Goal: Information Seeking & Learning: Find specific fact

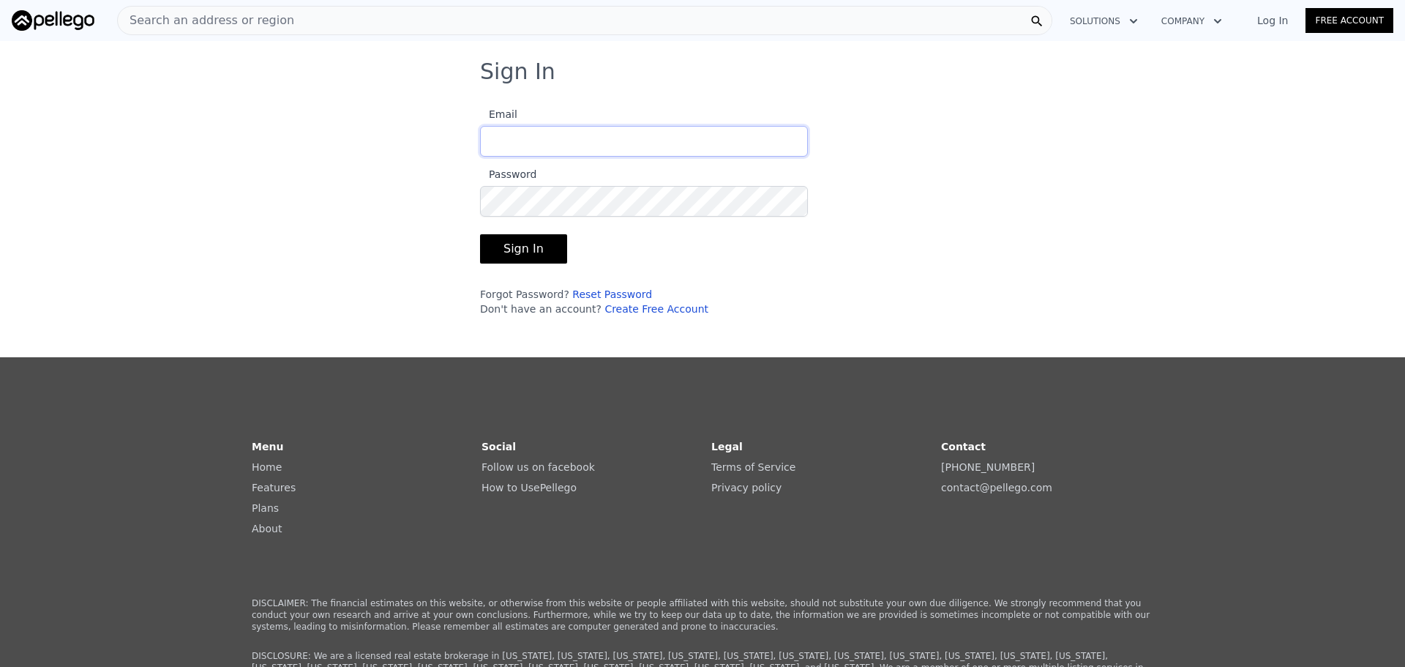
click at [703, 141] on input "Email" at bounding box center [644, 141] width 328 height 31
click at [480, 251] on button "Sign In" at bounding box center [523, 248] width 87 height 29
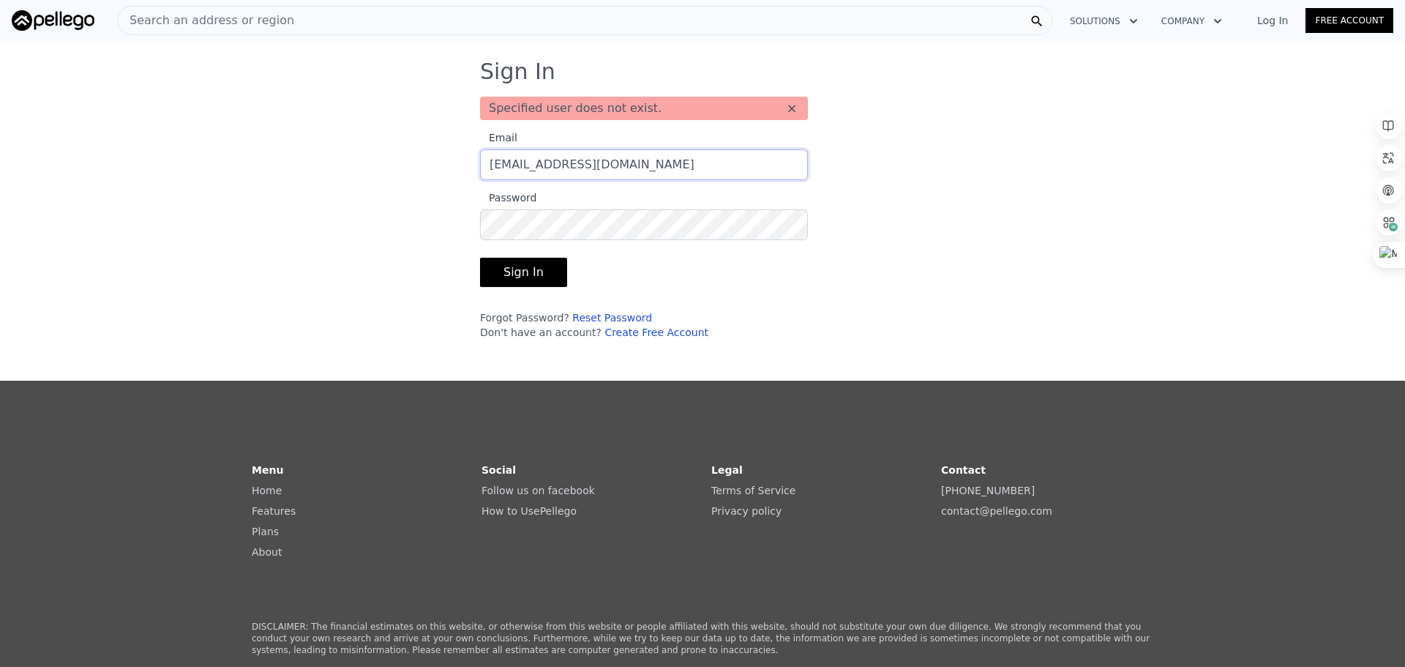
drag, startPoint x: 690, startPoint y: 162, endPoint x: -378, endPoint y: 116, distance: 1068.9
click at [0, 116] on html "Open main menu Search an address or region Solutions Company Log In Free Accoun…" at bounding box center [702, 333] width 1405 height 667
type input "[EMAIL_ADDRESS][DOMAIN_NAME]"
click at [516, 269] on button "Sign In" at bounding box center [523, 272] width 87 height 29
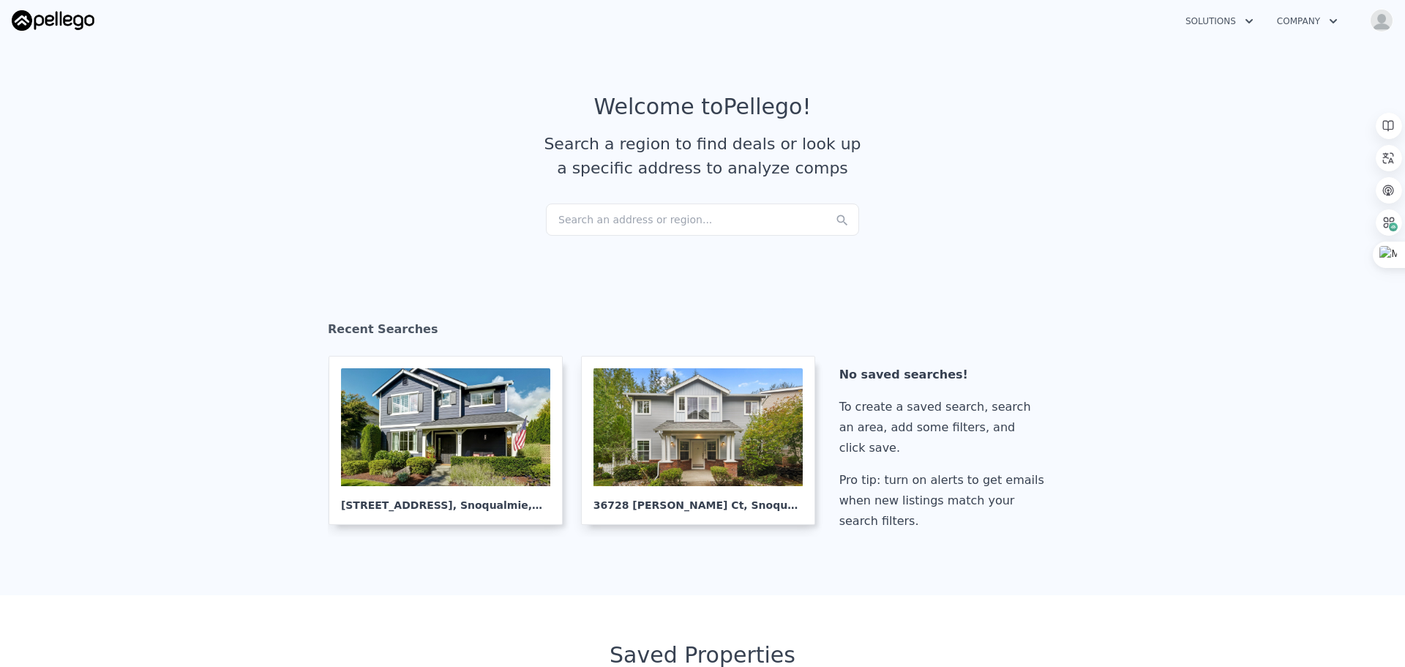
click at [668, 214] on div "Search an address or region..." at bounding box center [702, 219] width 313 height 32
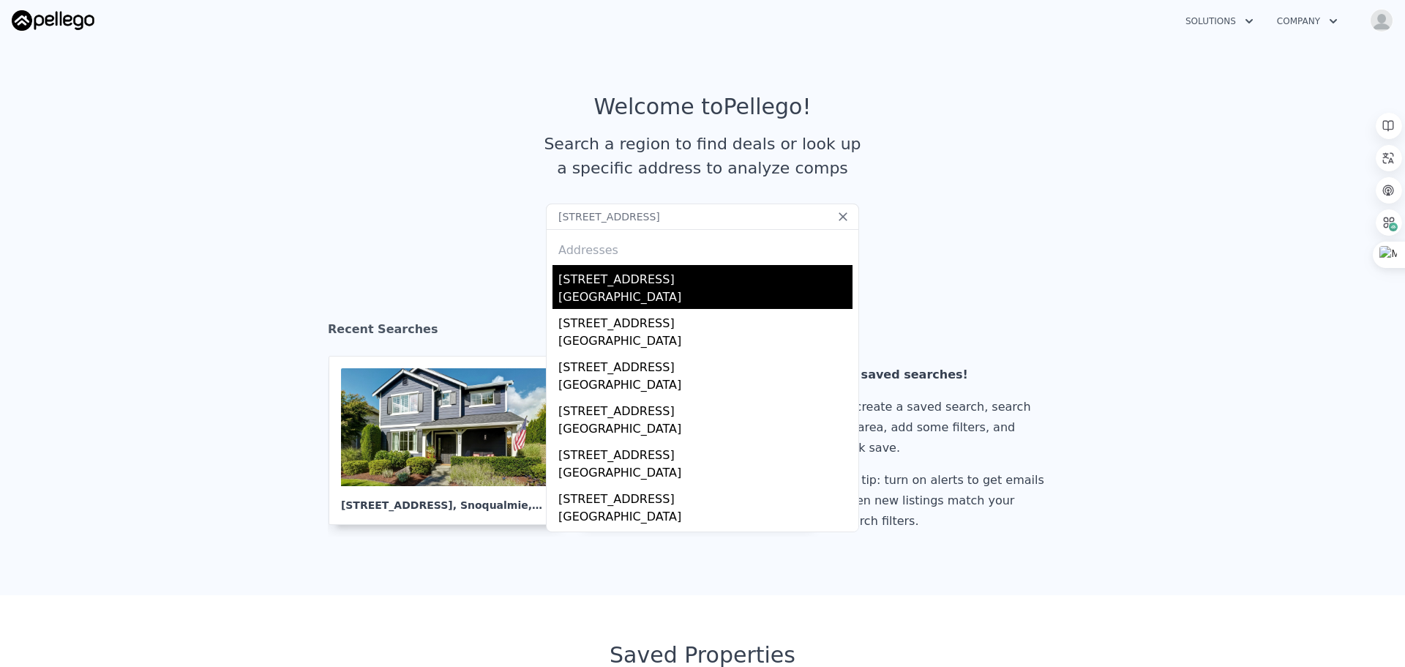
type input "[STREET_ADDRESS]"
click at [690, 280] on div "[STREET_ADDRESS]" at bounding box center [705, 276] width 294 height 23
